Goal: Check status: Verify the current state of an ongoing process or item

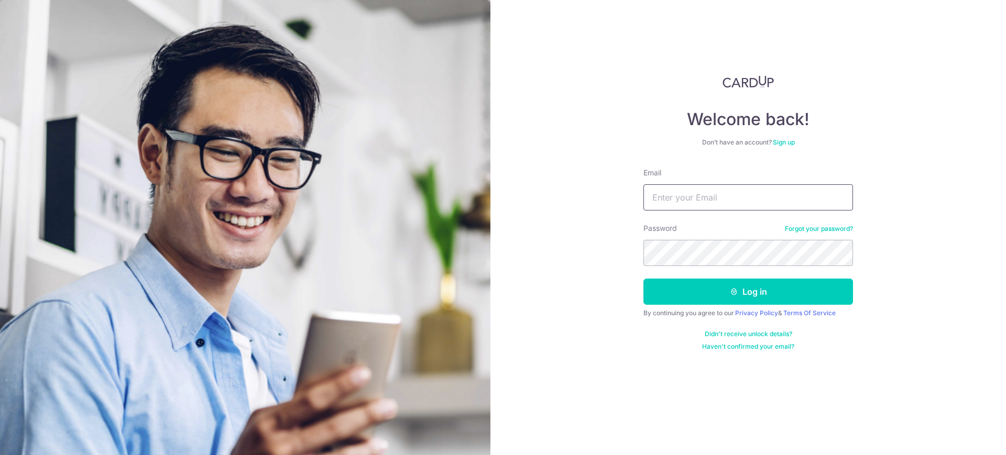
click at [662, 195] on input "Email" at bounding box center [748, 197] width 210 height 26
type input "[EMAIL_ADDRESS][DOMAIN_NAME]"
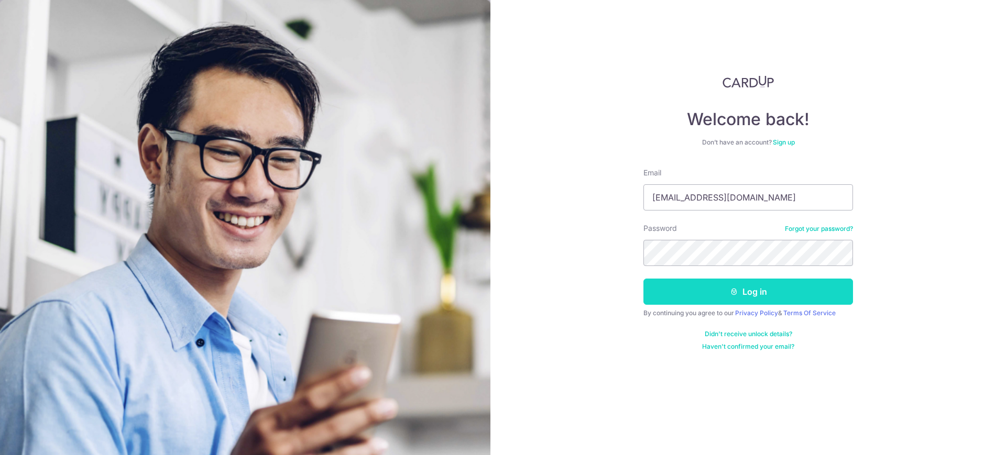
click at [775, 289] on button "Log in" at bounding box center [748, 292] width 210 height 26
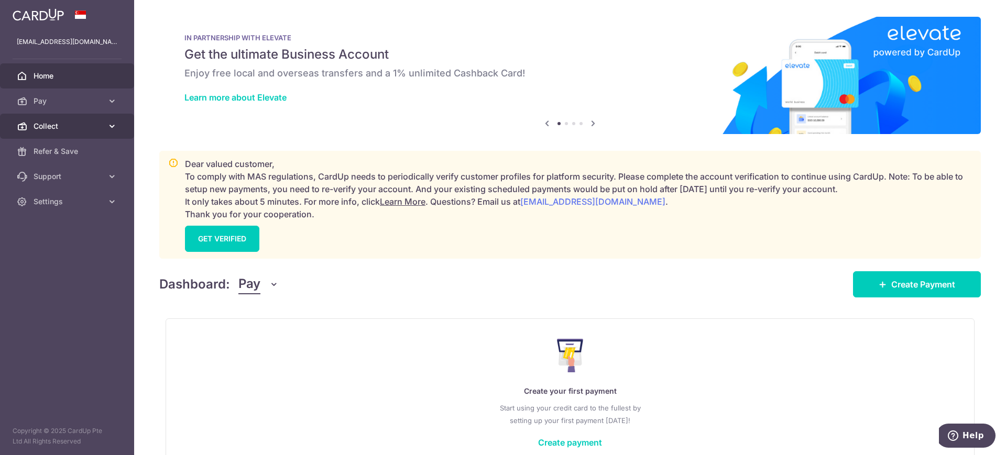
click at [49, 120] on link "Collect" at bounding box center [67, 126] width 134 height 25
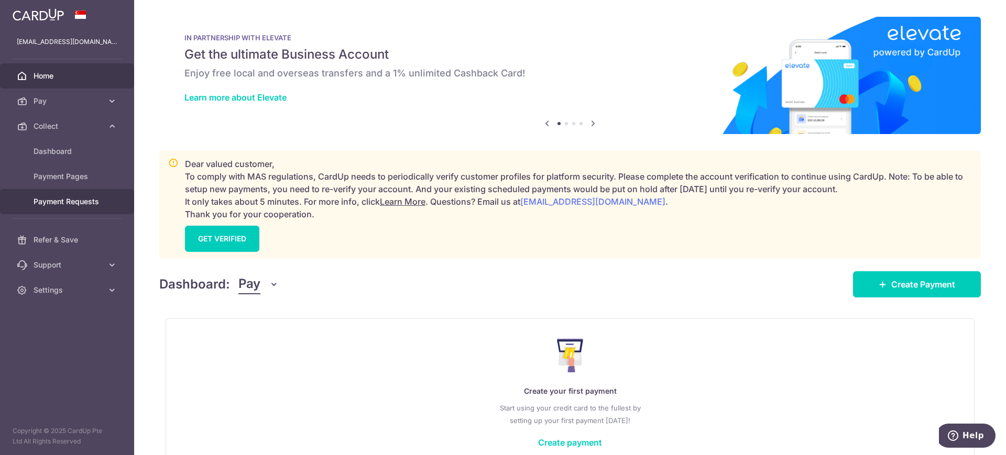
click at [72, 204] on span "Payment Requests" at bounding box center [68, 201] width 69 height 10
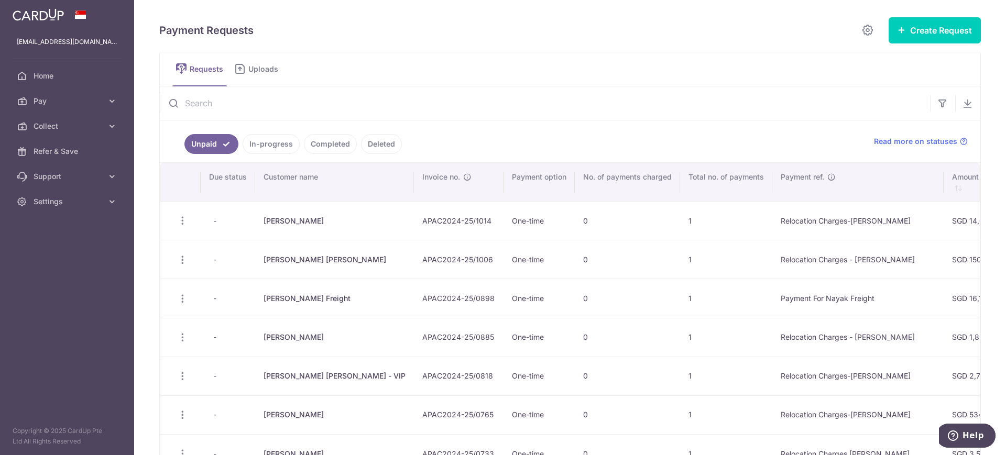
click at [327, 144] on link "Completed" at bounding box center [330, 144] width 53 height 20
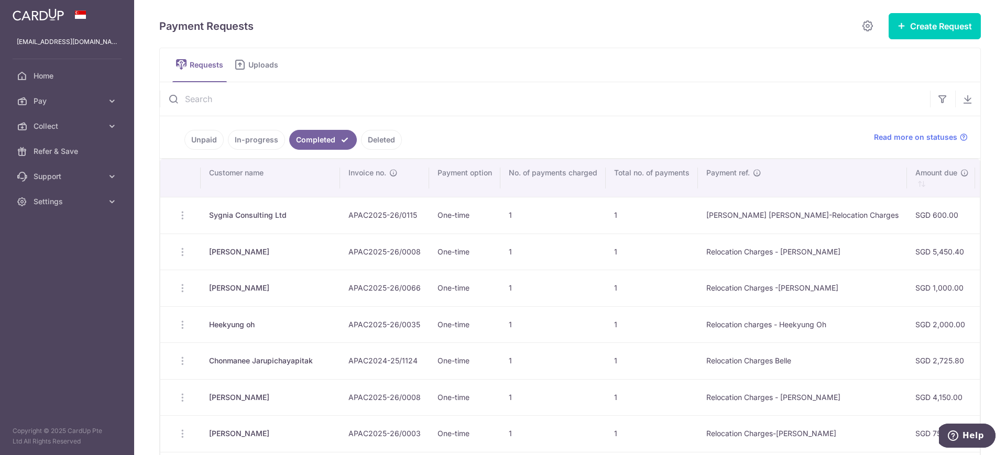
scroll to position [3, 0]
click at [196, 143] on link "Unpaid" at bounding box center [203, 141] width 39 height 20
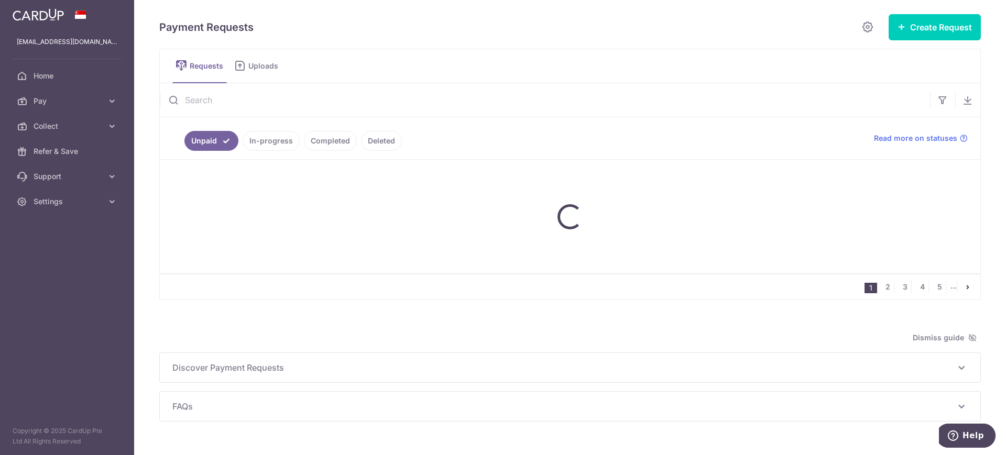
click at [278, 134] on link "In-progress" at bounding box center [271, 141] width 57 height 20
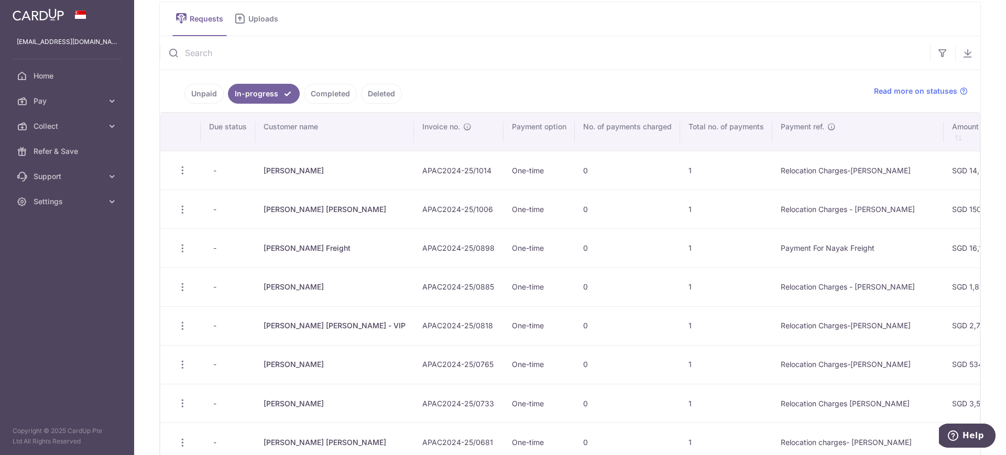
scroll to position [51, 0]
click at [204, 92] on link "Unpaid" at bounding box center [203, 93] width 39 height 20
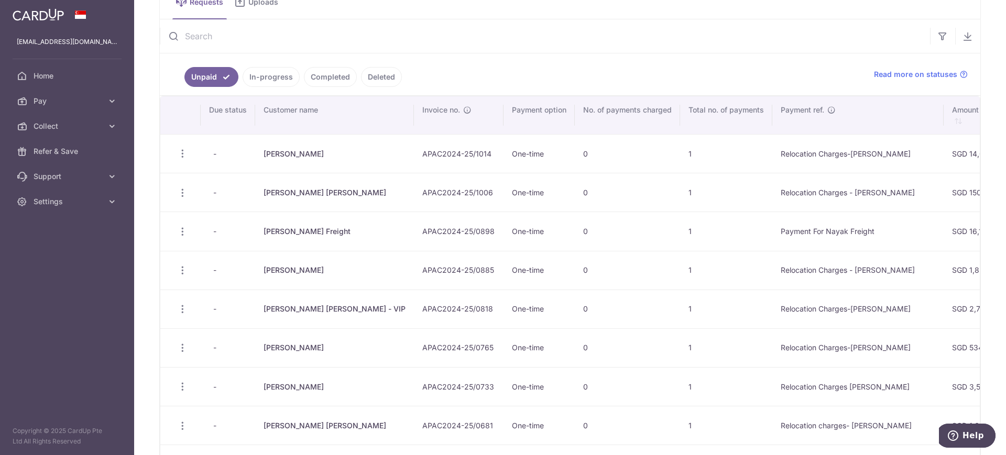
scroll to position [0, 0]
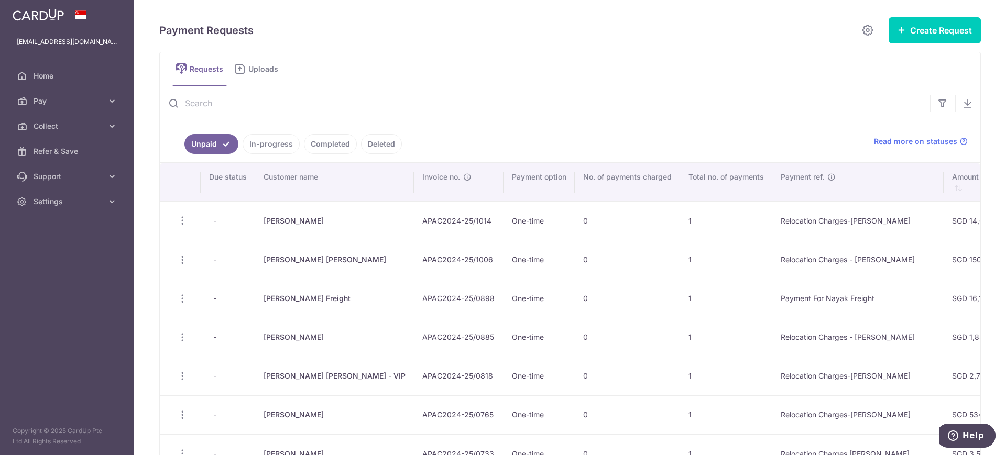
click at [276, 149] on link "In-progress" at bounding box center [271, 144] width 57 height 20
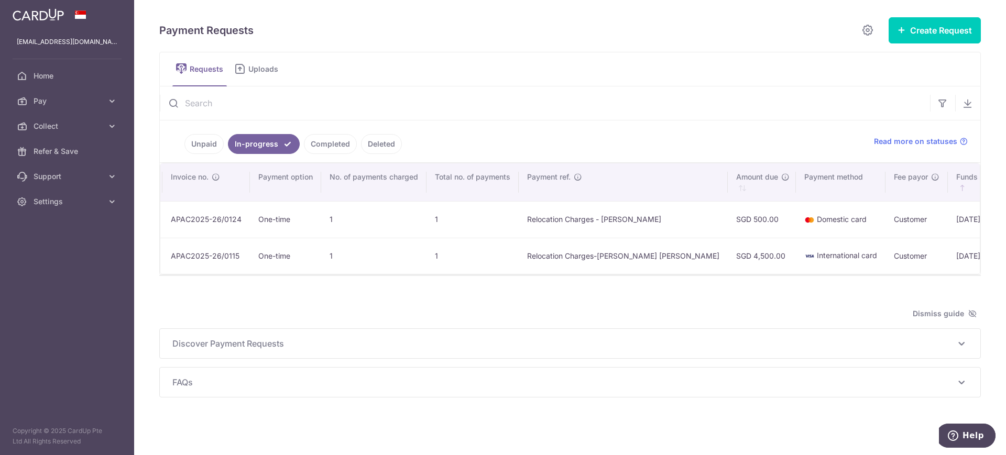
scroll to position [0, 250]
